Goal: Transaction & Acquisition: Download file/media

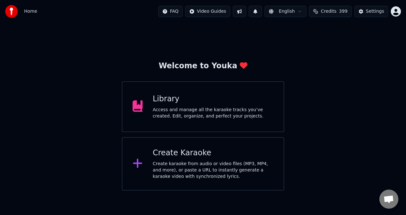
click at [140, 166] on icon at bounding box center [137, 162] width 10 height 11
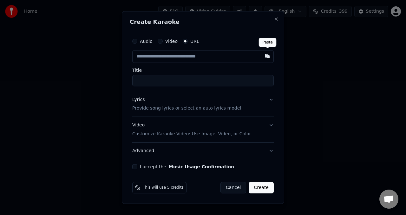
click at [267, 55] on button "button" at bounding box center [267, 55] width 13 height 11
type input "**********"
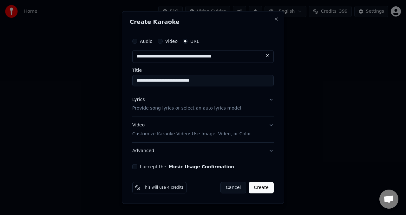
click at [270, 99] on button "Lyrics Provide song lyrics or select an auto lyrics model" at bounding box center [202, 103] width 141 height 25
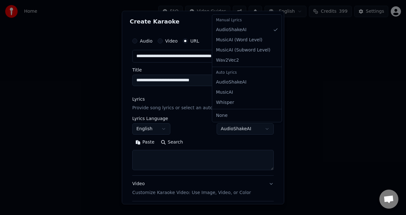
click at [262, 129] on body "**********" at bounding box center [203, 95] width 406 height 190
select select "**********"
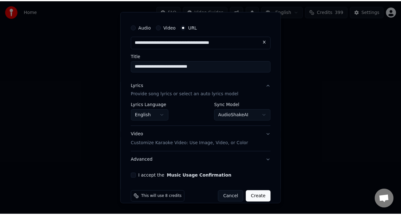
scroll to position [23, 0]
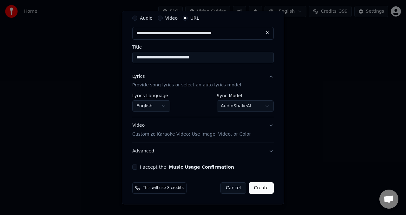
click at [136, 169] on button "I accept the Music Usage Confirmation" at bounding box center [134, 166] width 5 height 5
click at [257, 187] on button "Create" at bounding box center [260, 187] width 25 height 11
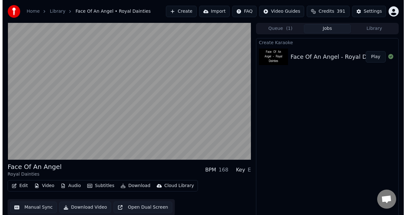
scroll to position [6, 0]
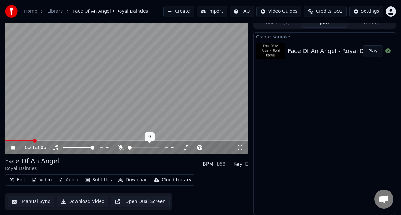
click at [129, 147] on span at bounding box center [130, 147] width 4 height 4
click at [121, 149] on icon at bounding box center [120, 147] width 3 height 5
click at [121, 149] on icon at bounding box center [121, 147] width 6 height 5
click at [74, 148] on div at bounding box center [84, 147] width 51 height 6
click at [71, 147] on span at bounding box center [67, 147] width 8 height 1
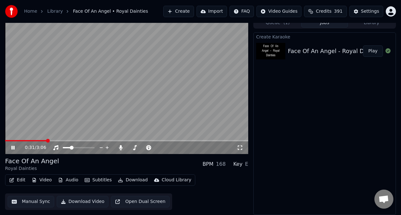
click at [9, 138] on video at bounding box center [126, 85] width 243 height 137
click at [10, 139] on video at bounding box center [126, 85] width 243 height 137
click at [10, 140] on span at bounding box center [7, 140] width 5 height 1
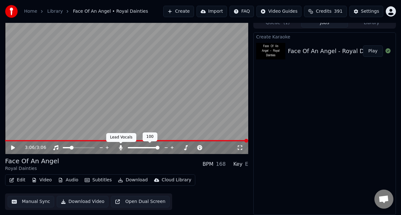
click at [121, 149] on icon at bounding box center [120, 147] width 3 height 5
click at [14, 147] on icon at bounding box center [13, 147] width 4 height 4
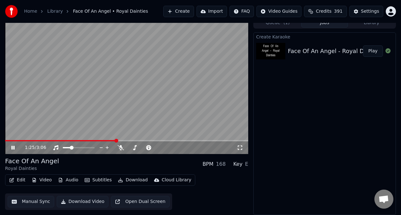
click at [121, 102] on video at bounding box center [126, 85] width 243 height 137
click at [175, 13] on button "Create" at bounding box center [178, 11] width 31 height 11
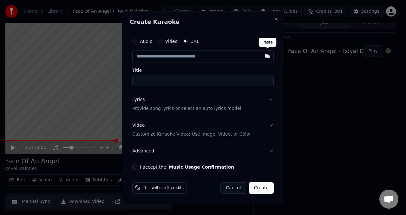
click at [267, 55] on button "button" at bounding box center [267, 55] width 13 height 11
type input "**********"
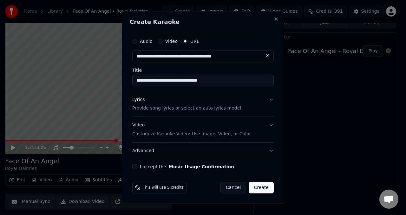
click at [271, 99] on button "Lyrics Provide song lyrics or select an auto lyrics model" at bounding box center [202, 103] width 141 height 25
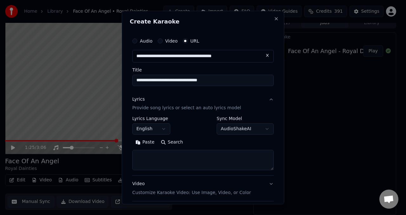
click at [263, 130] on body "**********" at bounding box center [200, 101] width 401 height 215
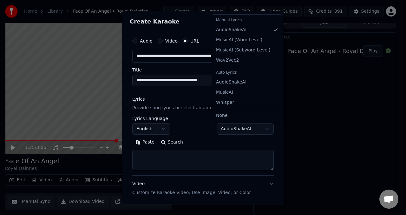
select select "**********"
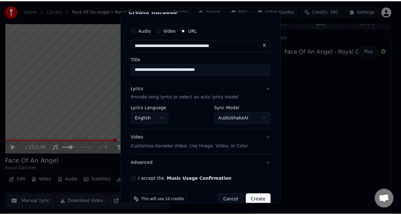
scroll to position [23, 0]
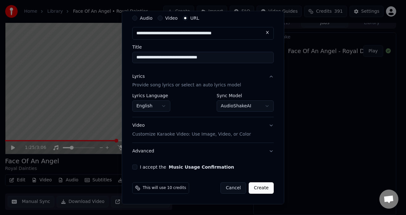
click at [134, 169] on button "I accept the Music Usage Confirmation" at bounding box center [134, 166] width 5 height 5
click at [256, 189] on button "Create" at bounding box center [260, 187] width 25 height 11
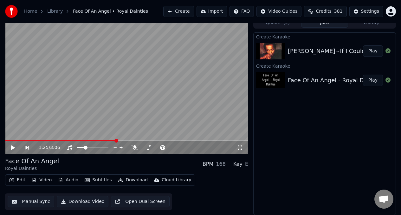
click at [375, 54] on button "Play" at bounding box center [373, 50] width 20 height 11
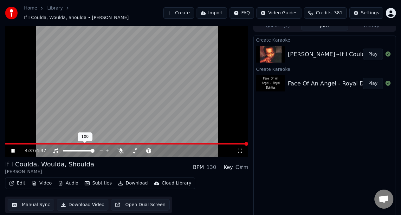
click at [94, 149] on span at bounding box center [93, 151] width 4 height 4
click at [55, 148] on icon at bounding box center [55, 150] width 5 height 5
click at [56, 148] on icon at bounding box center [56, 150] width 6 height 5
click at [81, 201] on button "Download Video" at bounding box center [83, 204] width 52 height 11
